Goal: Task Accomplishment & Management: Use online tool/utility

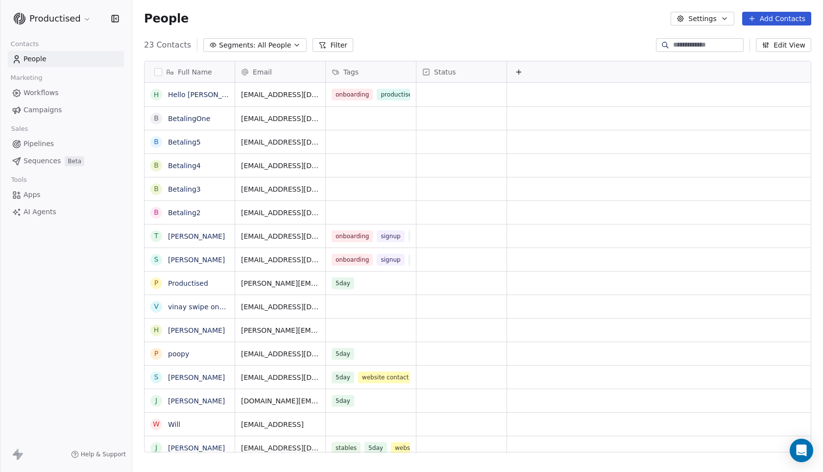
scroll to position [408, 684]
click at [34, 95] on span "Workflows" at bounding box center [41, 93] width 35 height 10
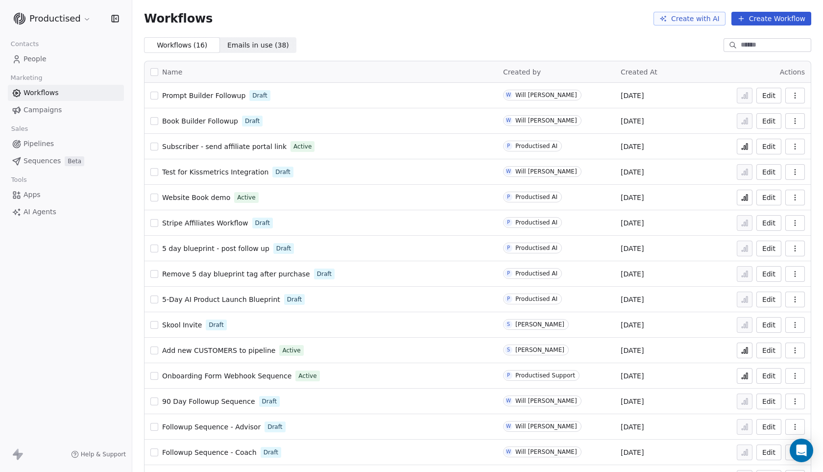
click at [198, 117] on span "Book Builder Followup" at bounding box center [200, 121] width 76 height 8
